Goal: Navigation & Orientation: Find specific page/section

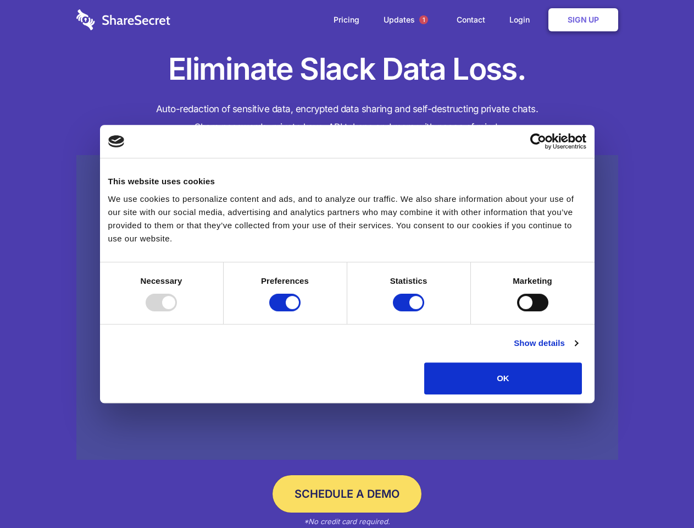
click at [177, 311] on div at bounding box center [161, 303] width 31 height 18
click at [301, 311] on input "Preferences" at bounding box center [284, 303] width 31 height 18
checkbox input "false"
click at [410, 311] on input "Statistics" at bounding box center [408, 303] width 31 height 18
checkbox input "false"
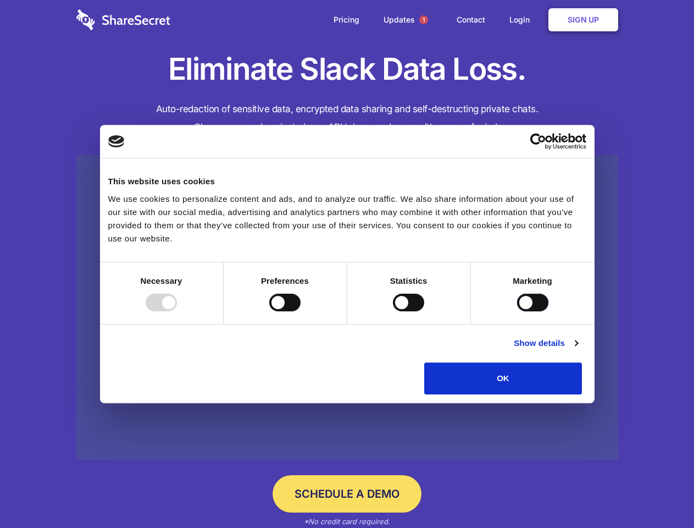
click at [517, 311] on input "Marketing" at bounding box center [532, 303] width 31 height 18
checkbox input "true"
click at [578, 350] on link "Show details" at bounding box center [546, 342] width 64 height 13
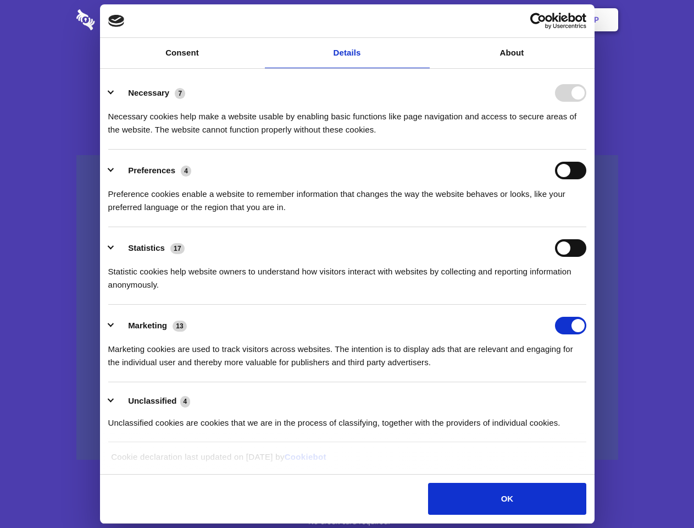
click at [586, 150] on li "Necessary 7 Necessary cookies help make a website usable by enabling basic func…" at bounding box center [347, 111] width 478 height 78
click at [423, 20] on span "1" at bounding box center [423, 19] width 9 height 9
